Goal: Transaction & Acquisition: Obtain resource

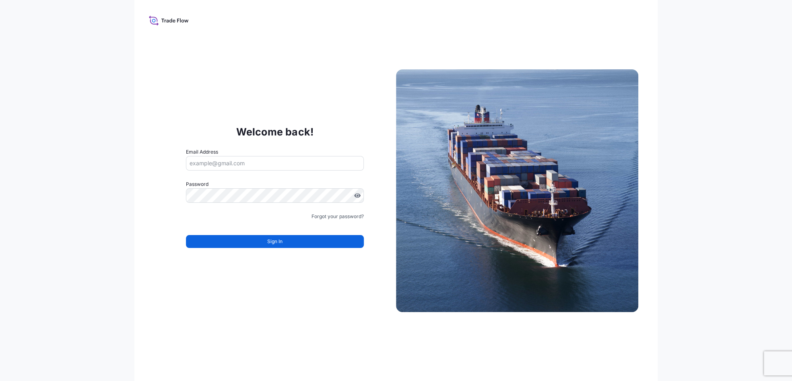
click at [248, 166] on input "Email Address" at bounding box center [275, 163] width 178 height 14
type input "[PERSON_NAME][EMAIL_ADDRESS][PERSON_NAME][DOMAIN_NAME]"
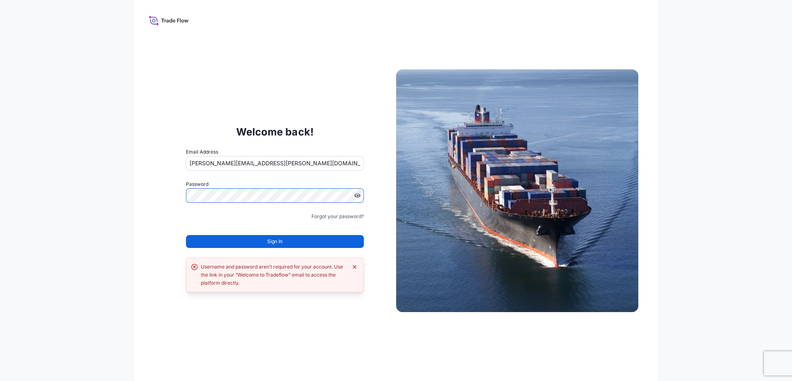
click at [159, 214] on div "Welcome back! Email Address taylor.miller@dsv.com Password Must include: Upper …" at bounding box center [275, 191] width 242 height 166
click at [229, 162] on input "[PERSON_NAME][EMAIL_ADDRESS][PERSON_NAME][DOMAIN_NAME]" at bounding box center [275, 163] width 178 height 14
drag, startPoint x: 256, startPoint y: 164, endPoint x: 128, endPoint y: 164, distance: 128.4
click at [128, 164] on div "Welcome back! Email Address taylor.miller@dsv.com Password Password is required…" at bounding box center [396, 190] width 792 height 381
type input "tay"
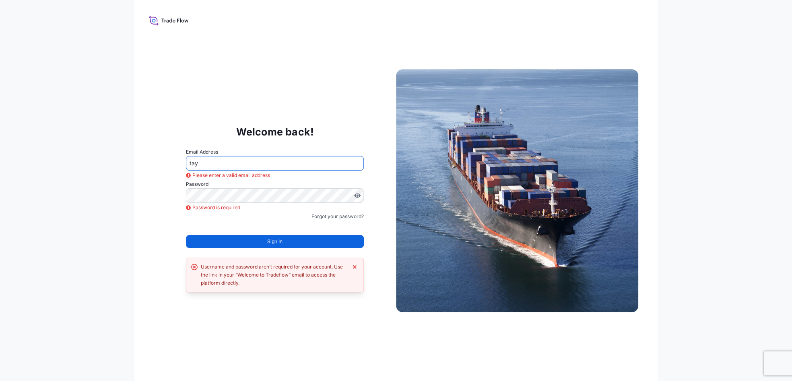
click at [265, 156] on input "tay" at bounding box center [275, 163] width 178 height 14
drag, startPoint x: 265, startPoint y: 156, endPoint x: 155, endPoint y: 154, distance: 109.9
click at [155, 154] on div "Welcome back! Email Address tay Please enter a valid email address Password Pas…" at bounding box center [275, 191] width 242 height 166
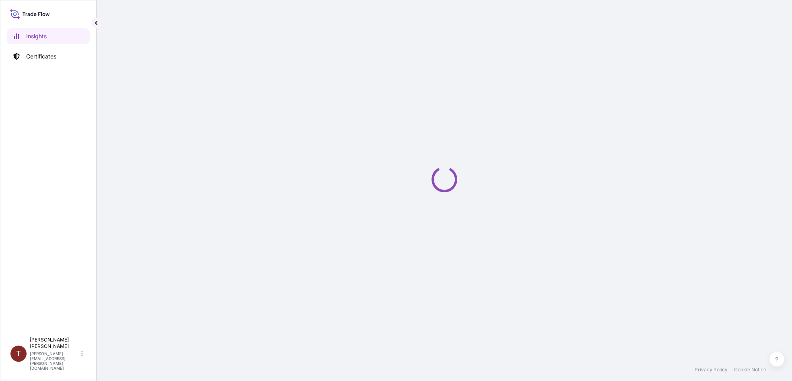
select select "2025"
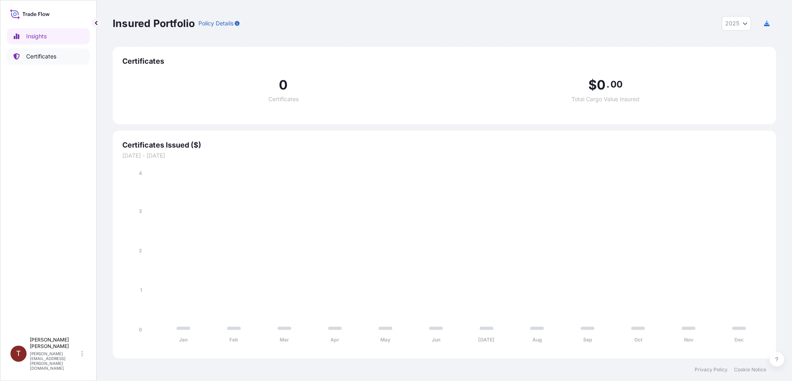
click at [44, 56] on p "Certificates" at bounding box center [41, 56] width 30 height 8
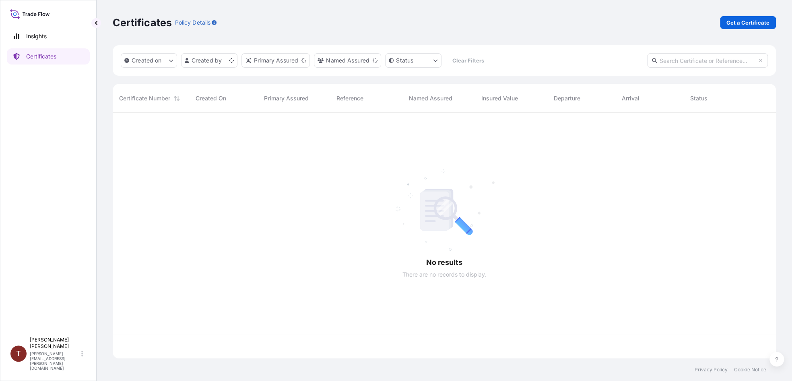
scroll to position [244, 657]
click at [41, 35] on p "Insights" at bounding box center [36, 36] width 21 height 8
select select "2025"
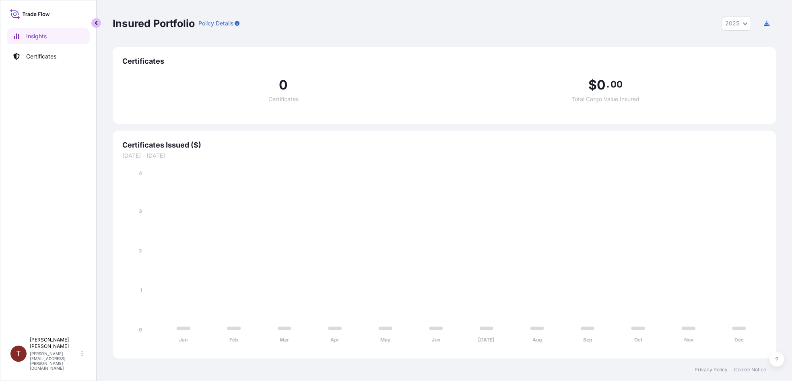
click at [93, 23] on button "button" at bounding box center [96, 23] width 10 height 10
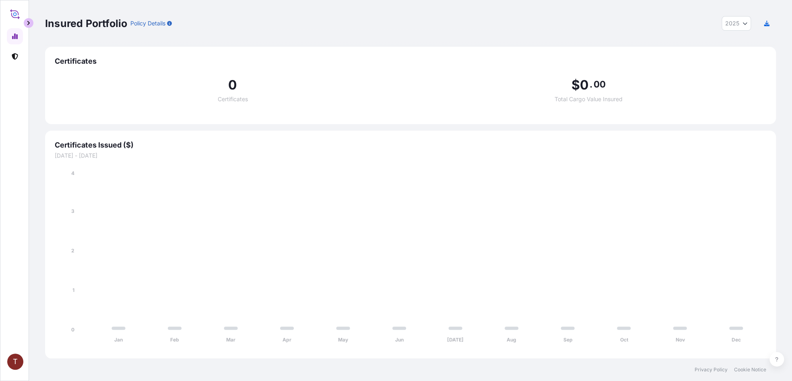
click at [32, 22] on button "button" at bounding box center [29, 23] width 10 height 10
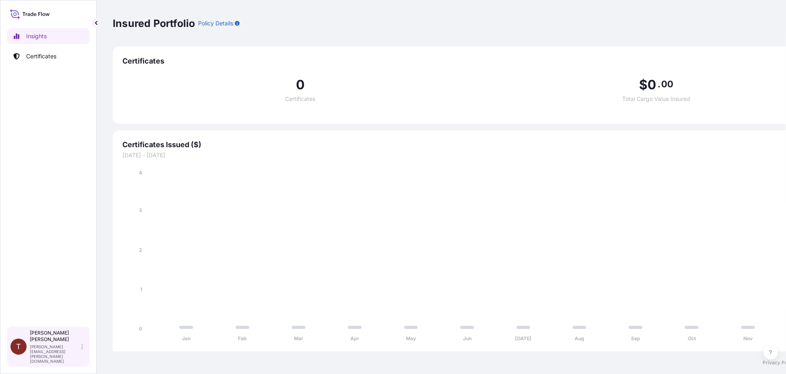
click at [23, 355] on div "T" at bounding box center [18, 347] width 16 height 16
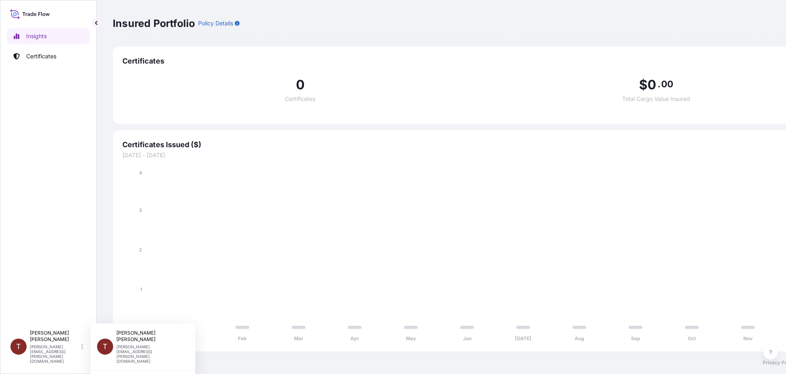
click at [263, 155] on span "[DATE] - [DATE]" at bounding box center [478, 155] width 712 height 8
click at [236, 76] on div "0 Certificates $ 0 . 00 Total Cargo Value Insured" at bounding box center [478, 90] width 712 height 48
click at [43, 52] on p "Certificates" at bounding box center [41, 56] width 30 height 8
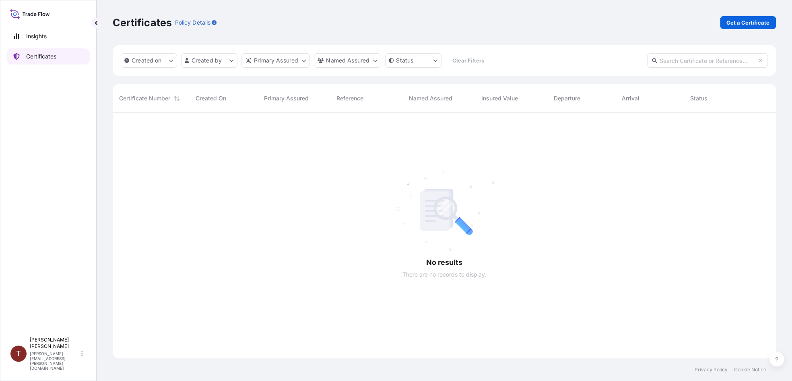
scroll to position [244, 657]
click at [740, 22] on p "Get a Certificate" at bounding box center [748, 23] width 43 height 8
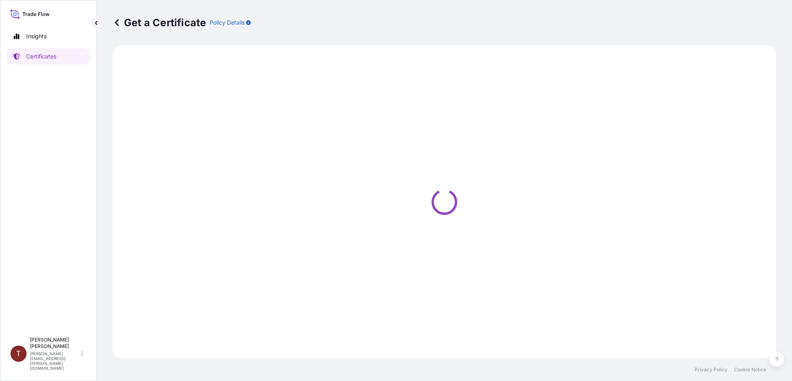
select select "Barge"
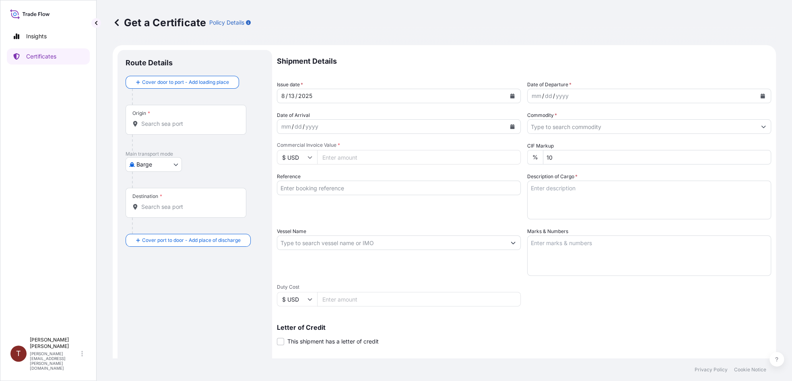
click at [761, 95] on icon "Calendar" at bounding box center [763, 95] width 4 height 5
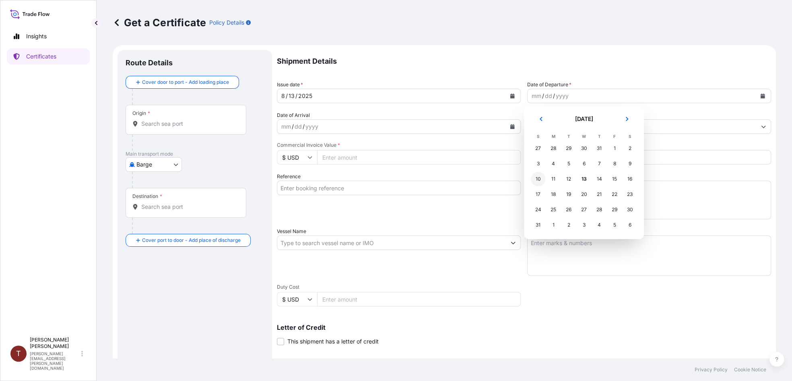
click at [531, 177] on div "10" at bounding box center [538, 179] width 14 height 14
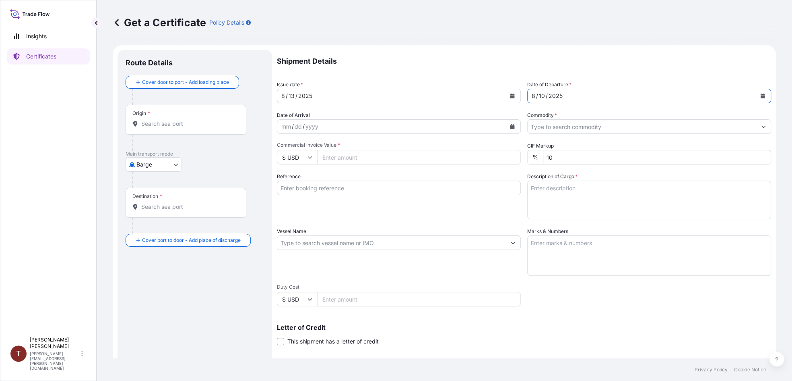
click at [605, 122] on input "Commodity *" at bounding box center [642, 126] width 229 height 14
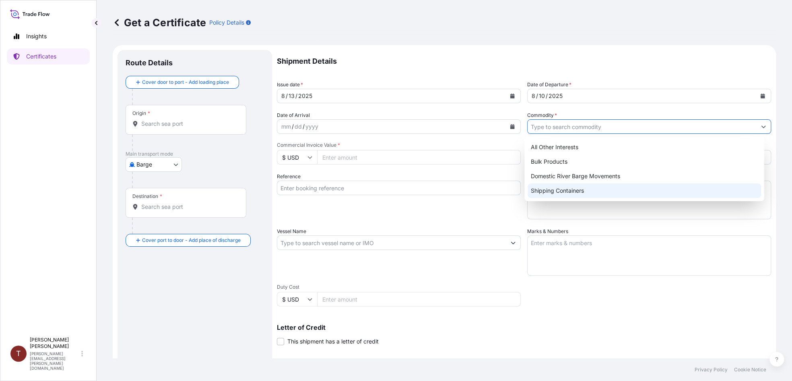
click at [586, 187] on div "Shipping Containers" at bounding box center [645, 190] width 234 height 14
type input "Shipping Containers"
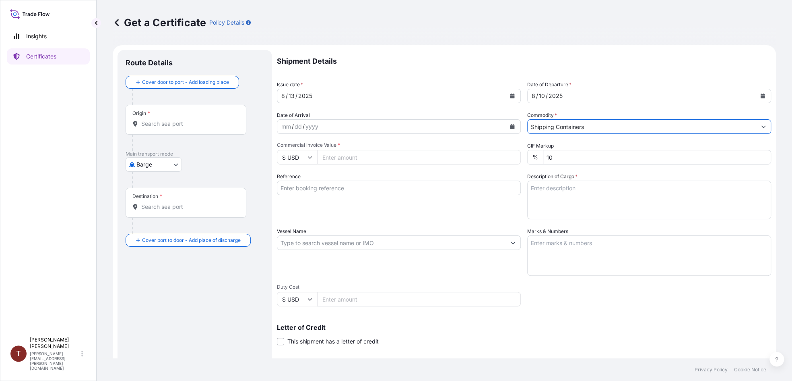
click at [507, 127] on button "Calendar" at bounding box center [512, 126] width 13 height 13
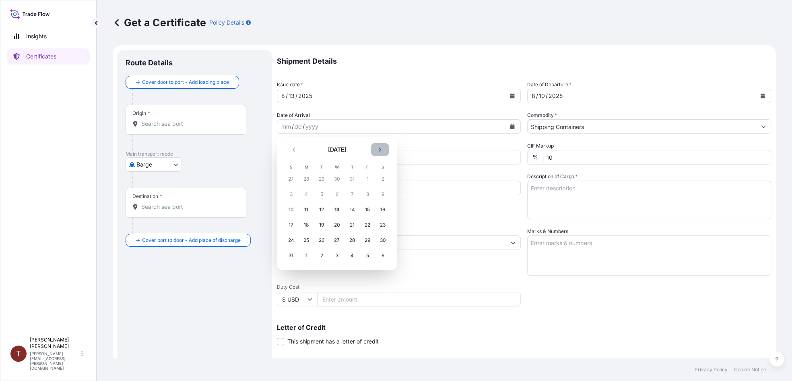
click at [378, 148] on icon "Next" at bounding box center [380, 149] width 5 height 5
click at [340, 179] on div "3" at bounding box center [337, 179] width 14 height 14
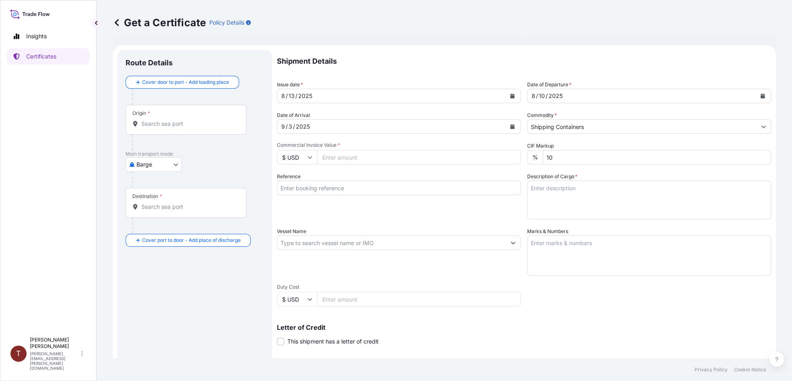
click at [343, 155] on input "Commercial Invoice Value *" at bounding box center [419, 157] width 204 height 14
paste input "94169.18"
type input "94169.18"
click at [389, 190] on input "Reference" at bounding box center [399, 187] width 244 height 14
paste input "80000107764"
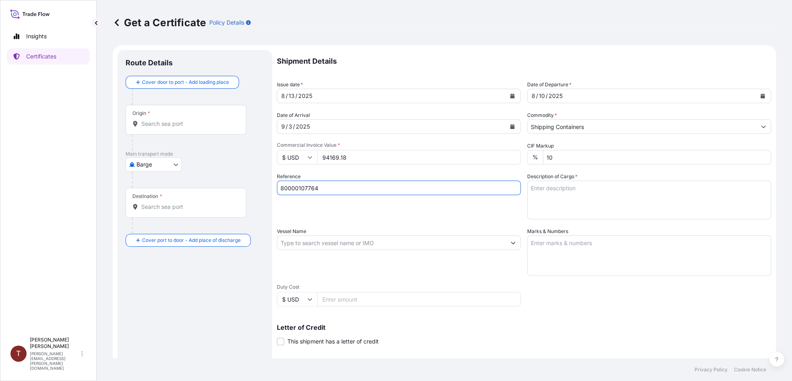
type input "80000107764"
click at [633, 202] on textarea "Description of Cargo *" at bounding box center [649, 199] width 244 height 39
paste textarea "Lubricating Oil Additives"
type textarea "Lubricating Oil Additives"
click at [594, 246] on textarea "Marks & Numbers" at bounding box center [649, 255] width 244 height 40
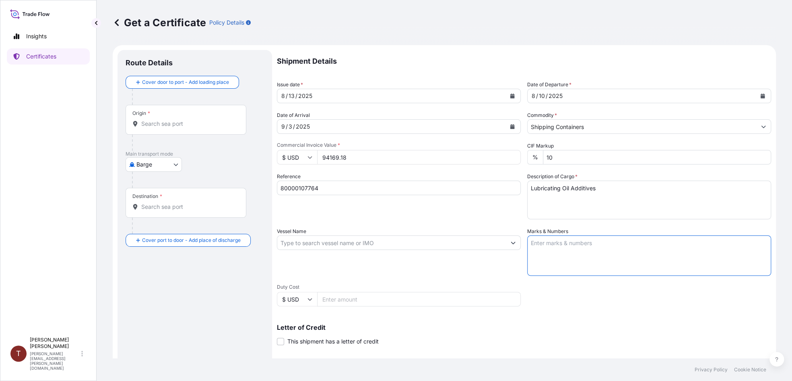
paste textarea "80000107764 / 20250513-1 / 20668724 ADDCO 402-G, STD DRUM LUBRIZOL 5283C, 18/16…"
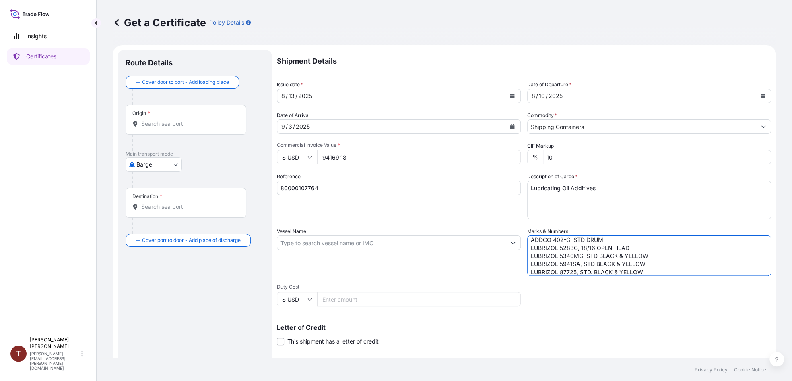
type textarea "80000107764 / 20250513-1 / 20668724 ADDCO 402-G, STD DRUM LUBRIZOL 5283C, 18/16…"
click at [159, 124] on input "Origin *" at bounding box center [188, 124] width 95 height 8
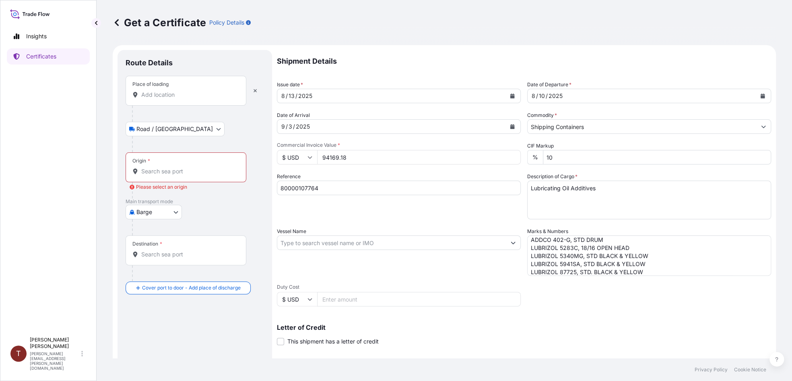
click at [172, 94] on input "Place of loading" at bounding box center [188, 95] width 95 height 8
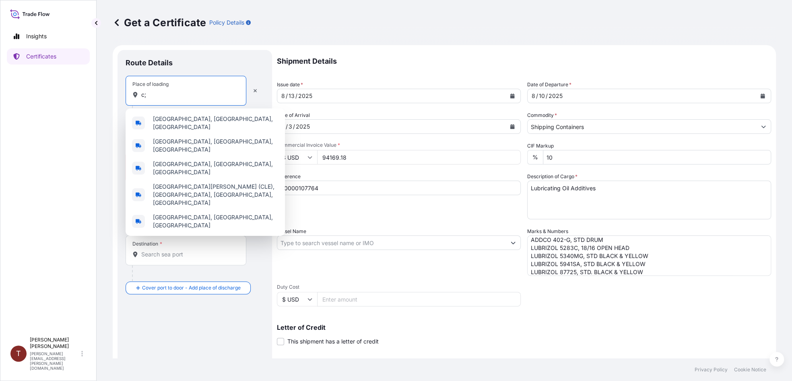
type input "c"
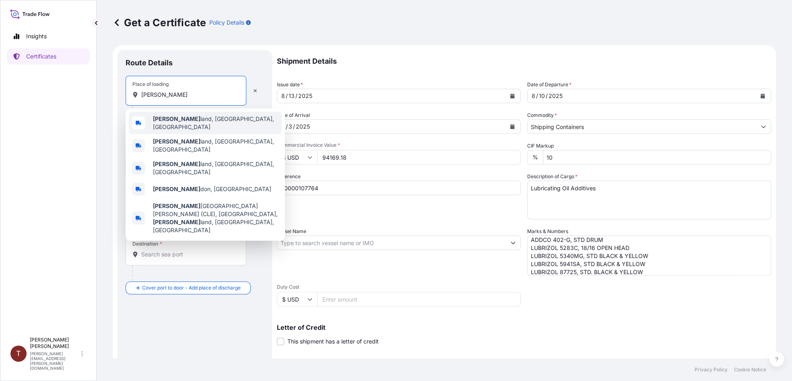
click at [103, 86] on div "Get a Certificate Policy Details Route Details Place of loading cleve Road / In…" at bounding box center [445, 179] width 696 height 358
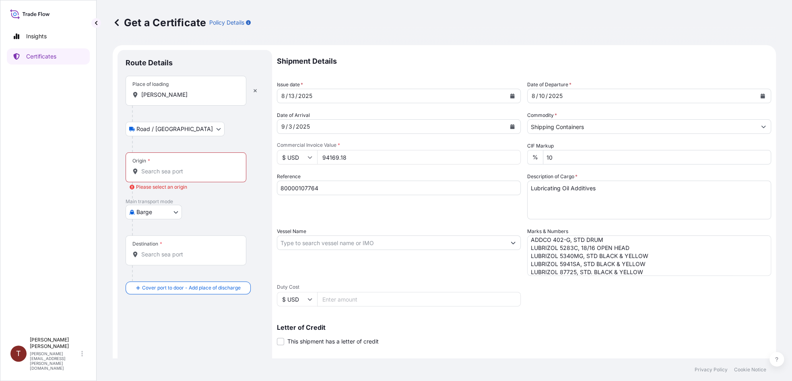
click at [158, 128] on body "5 options available. 0 options available. 5 options available. Insights Certifi…" at bounding box center [396, 190] width 792 height 381
click at [165, 97] on input "cleve" at bounding box center [188, 95] width 95 height 8
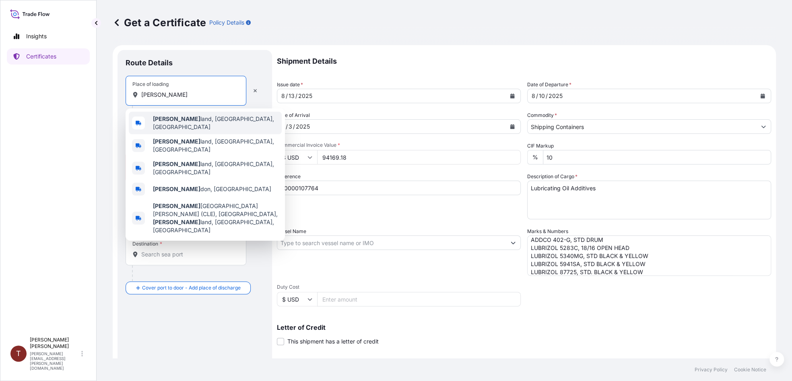
click at [184, 124] on span "Cleve land, OH, USA" at bounding box center [216, 123] width 126 height 16
type input "Cleveland, OH, USA"
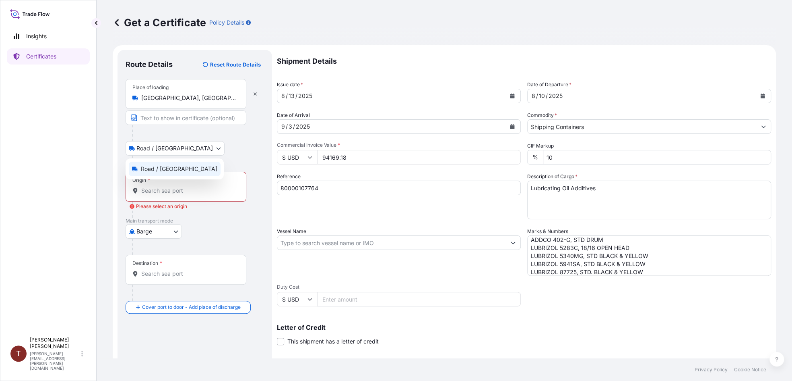
click at [174, 153] on body "5 options available. Insights Certificates T Taylor Miller taylor.miller@dsv.co…" at bounding box center [396, 190] width 792 height 381
click at [174, 184] on div "Origin *" at bounding box center [186, 187] width 121 height 30
click at [174, 186] on input "Origin * Please select an origin" at bounding box center [188, 190] width 95 height 8
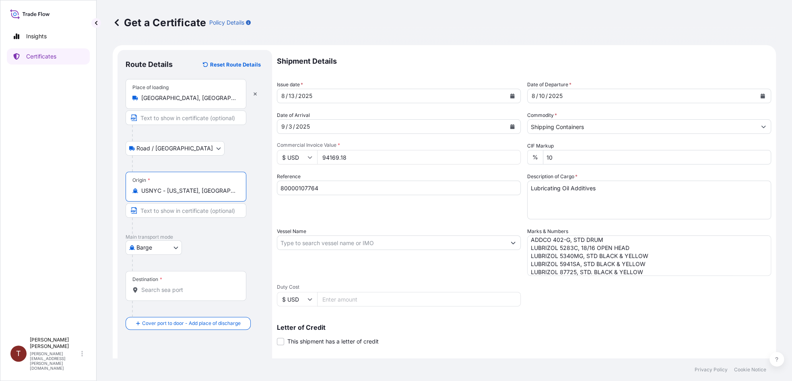
type input "USNYC - New York, United States"
click at [172, 250] on body "5 options available. 0 options available. 10 options available. 1 option availa…" at bounding box center [396, 190] width 792 height 381
click at [169, 308] on span "Ocean Vessel" at bounding box center [159, 311] width 36 height 8
select select "Ocean Vessel"
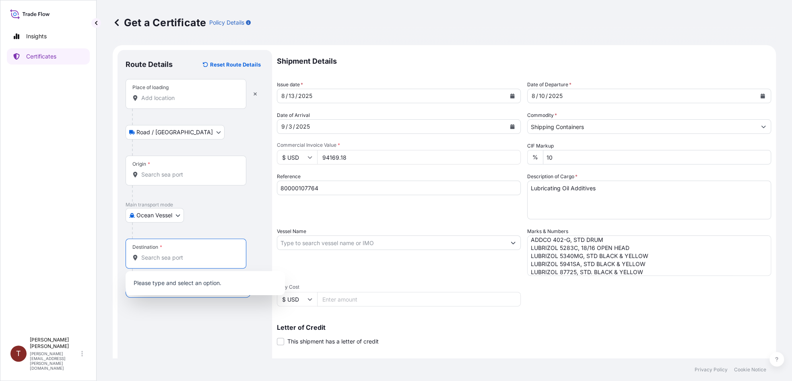
click at [204, 259] on input "Destination *" at bounding box center [188, 257] width 95 height 8
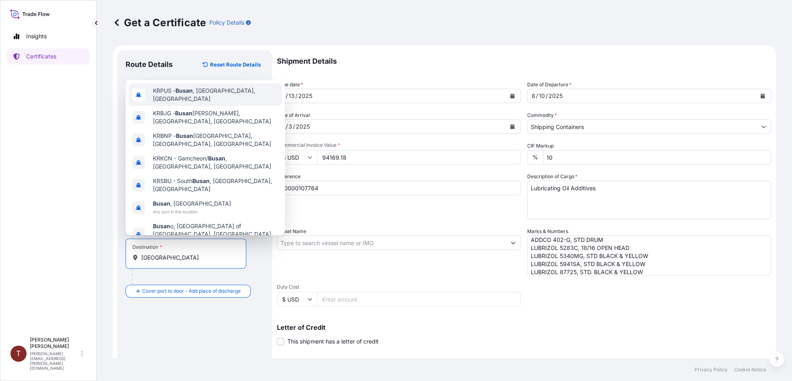
click at [211, 98] on span "KRPUS - Busan , Korea, South" at bounding box center [216, 95] width 126 height 16
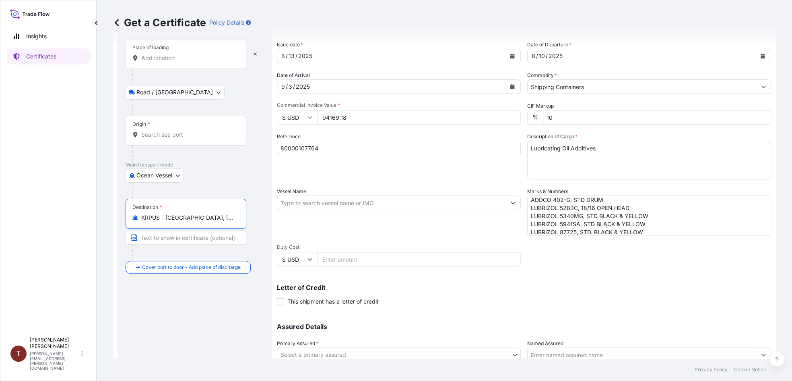
scroll to position [0, 0]
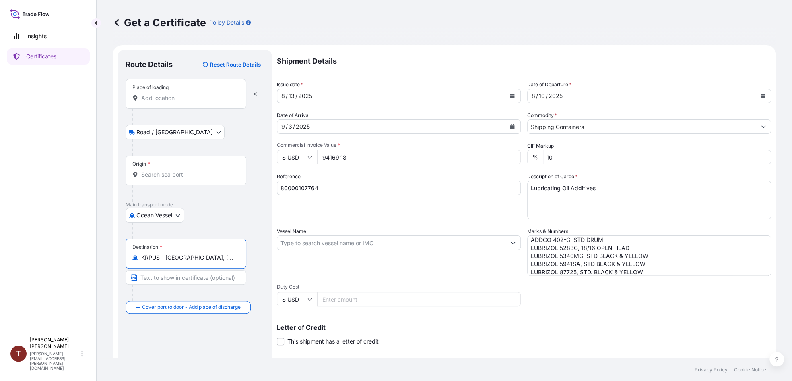
type input "KRPUS - Busan, Korea, South"
click at [169, 134] on body "Insights Certificates T Taylor Miller taylor.miller@dsv.com Get a Certificate P…" at bounding box center [396, 190] width 792 height 381
click at [176, 104] on div "Place of loading" at bounding box center [186, 94] width 121 height 30
click at [176, 102] on input "Place of loading" at bounding box center [188, 98] width 95 height 8
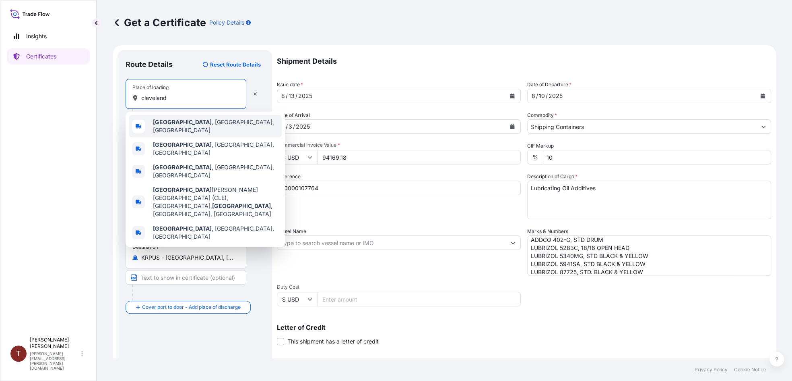
click at [180, 118] on div "Cleveland , OH, USA" at bounding box center [205, 126] width 153 height 23
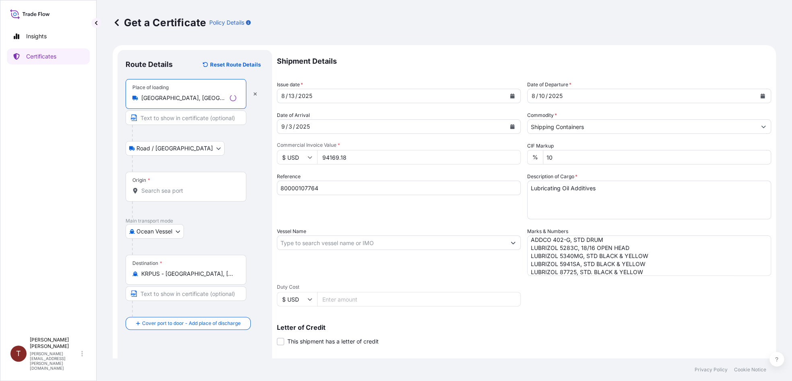
type input "Cleveland, OH, USA"
click at [173, 186] on input "Origin *" at bounding box center [188, 190] width 95 height 8
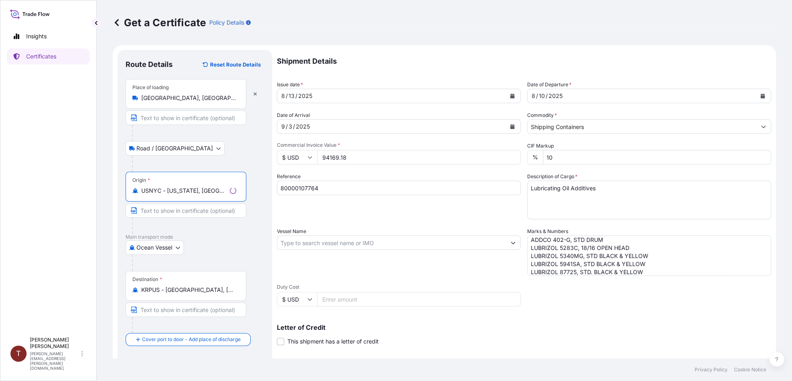
type input "USNYC - New York, United States"
click at [228, 159] on div at bounding box center [198, 163] width 132 height 16
click at [400, 242] on input "Vessel Name" at bounding box center [391, 242] width 229 height 14
click at [310, 243] on input "Vessel Name" at bounding box center [391, 242] width 229 height 14
paste input "MSC LEO VI"
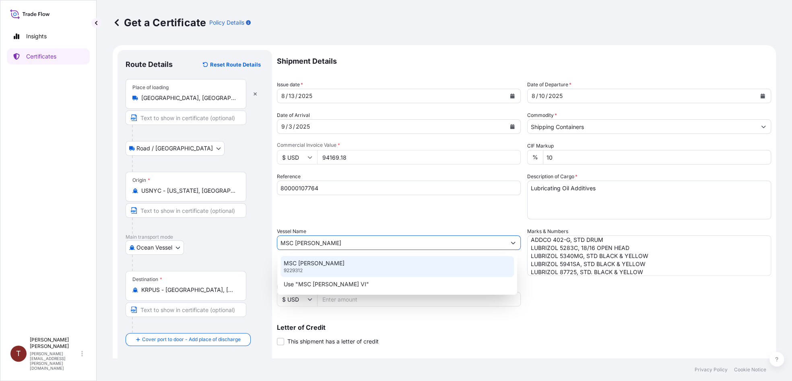
click at [318, 264] on div "MSC LEO VI 9229312" at bounding box center [398, 266] width 234 height 21
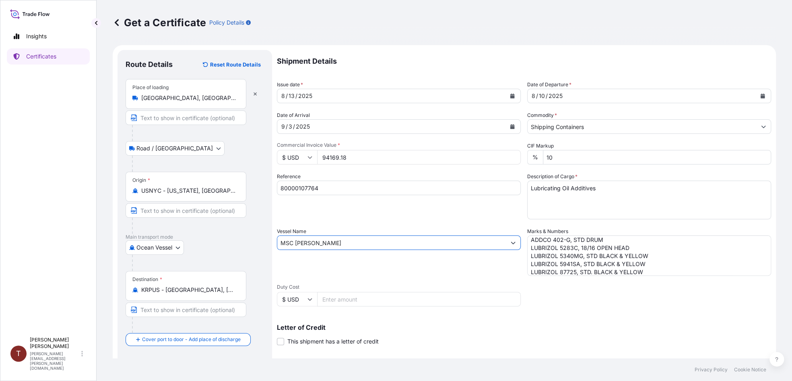
type input "MSC LEO VI"
click at [457, 331] on div "Letter of Credit This shipment has a letter of credit Letter of credit * Letter…" at bounding box center [524, 334] width 494 height 21
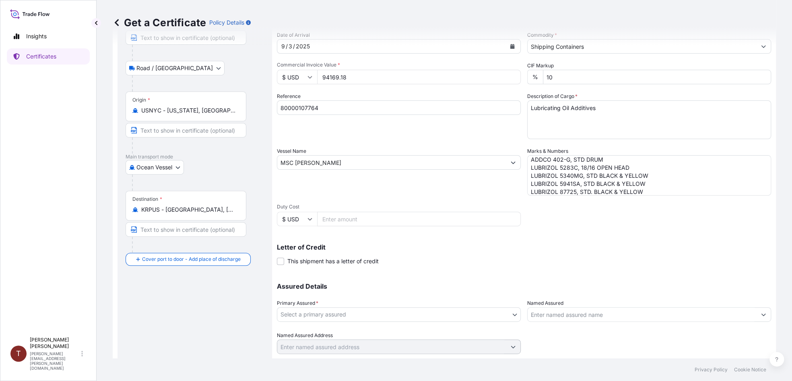
scroll to position [102, 0]
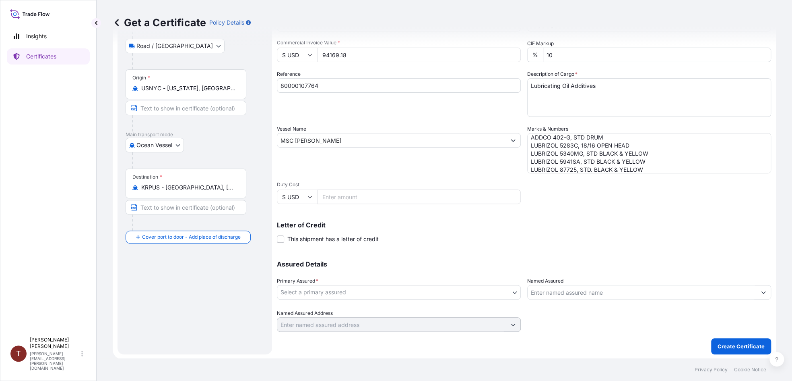
click at [436, 290] on body "Insights Certificates T Taylor Miller taylor.miller@dsv.com Get a Certificate P…" at bounding box center [396, 190] width 792 height 381
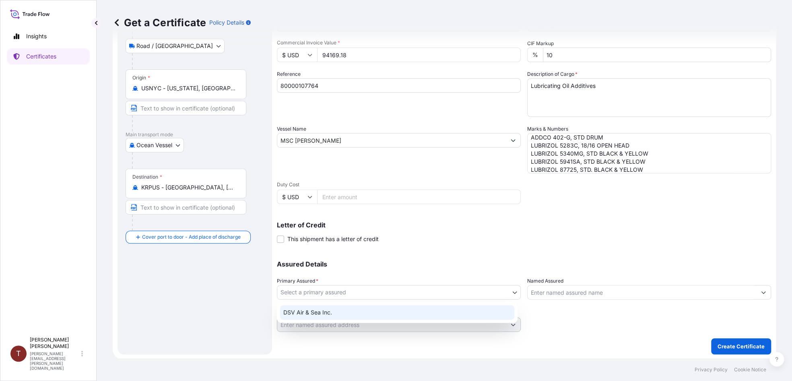
click at [431, 308] on div "DSV Air & Sea Inc." at bounding box center [397, 312] width 234 height 14
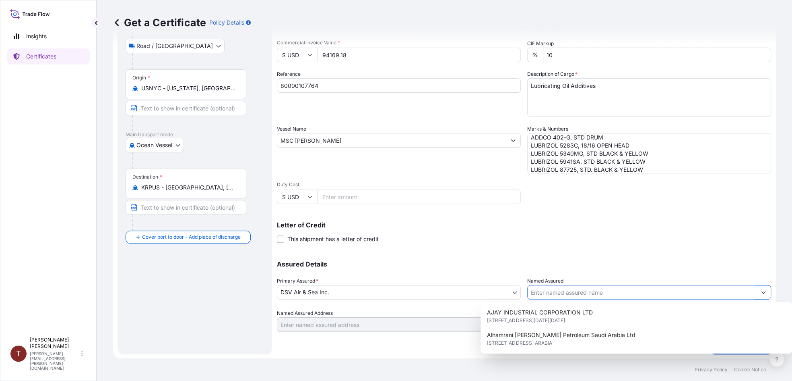
click at [574, 290] on input "Named Assured" at bounding box center [642, 292] width 229 height 14
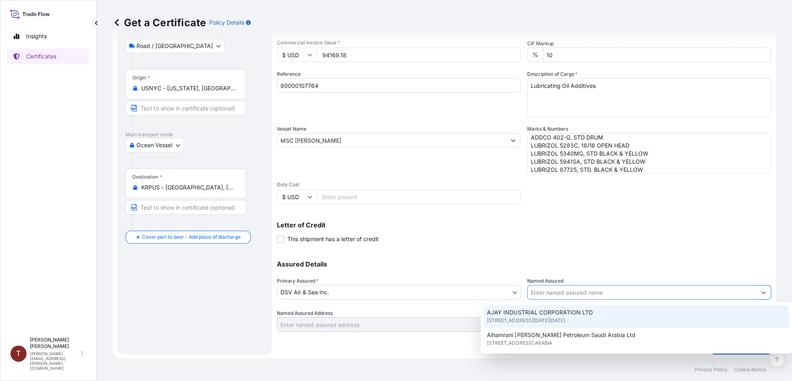
click at [569, 288] on input "Named Assured" at bounding box center [642, 292] width 229 height 14
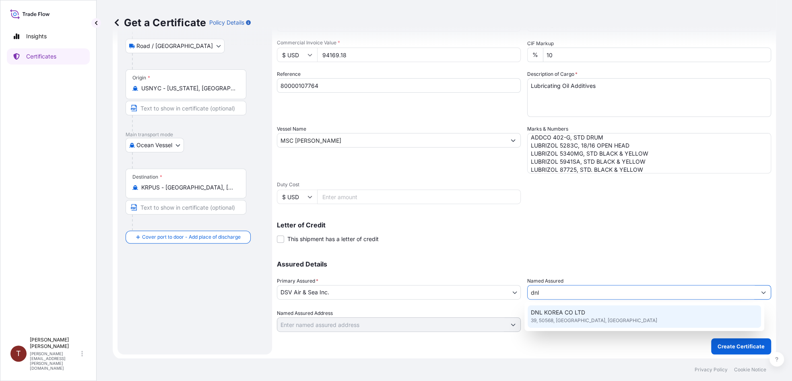
click at [565, 312] on span "DNL KOREA CO LTD" at bounding box center [558, 312] width 54 height 8
type input "DNL KOREA CO LTD"
type input "39 Sanmakgongdannam 4-gil, Yangsan, Gyeongsangnam-do, South Korea"
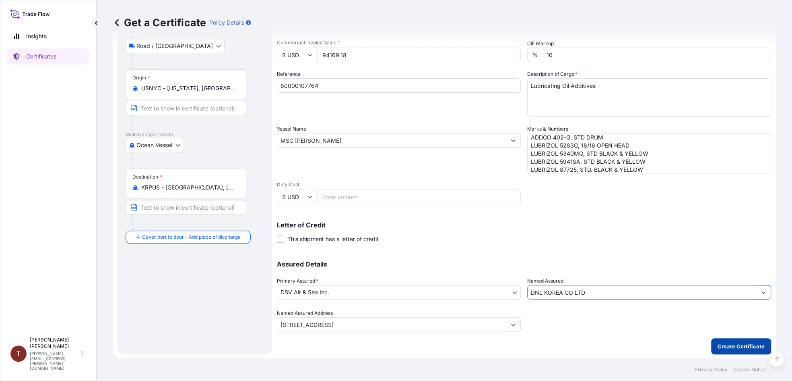
type input "DNL KOREA CO LTD"
click at [718, 345] on p "Create Certificate" at bounding box center [741, 346] width 47 height 8
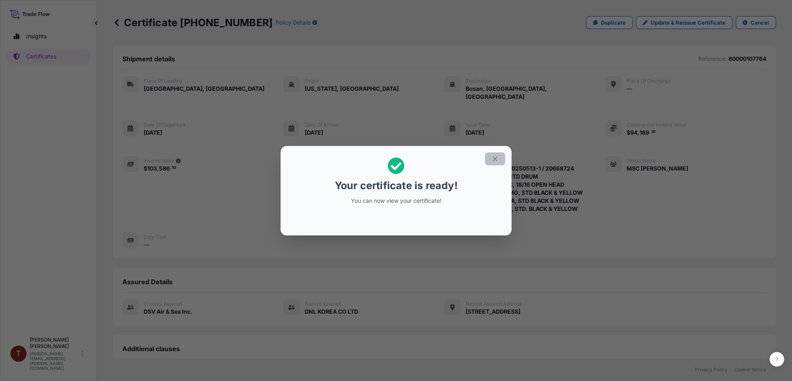
click at [493, 154] on button "button" at bounding box center [495, 158] width 20 height 13
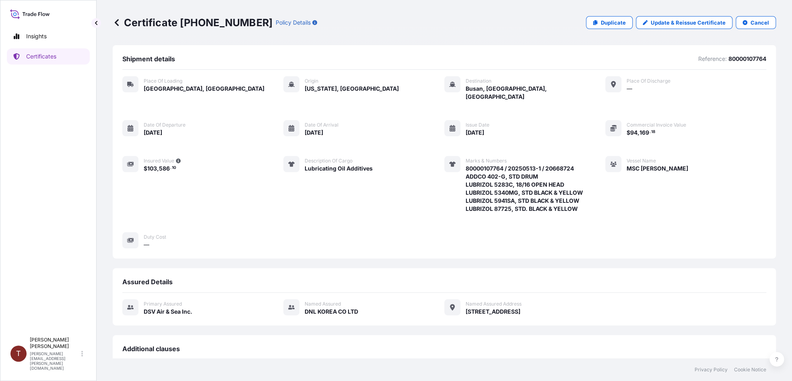
scroll to position [116, 0]
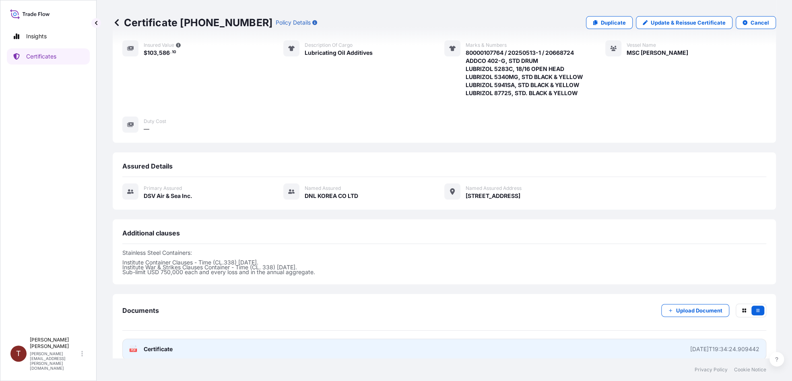
click at [485, 338] on link "PDF Certificate 2025-08-13T19:34:24.909442" at bounding box center [444, 348] width 644 height 21
